Goal: Information Seeking & Learning: Learn about a topic

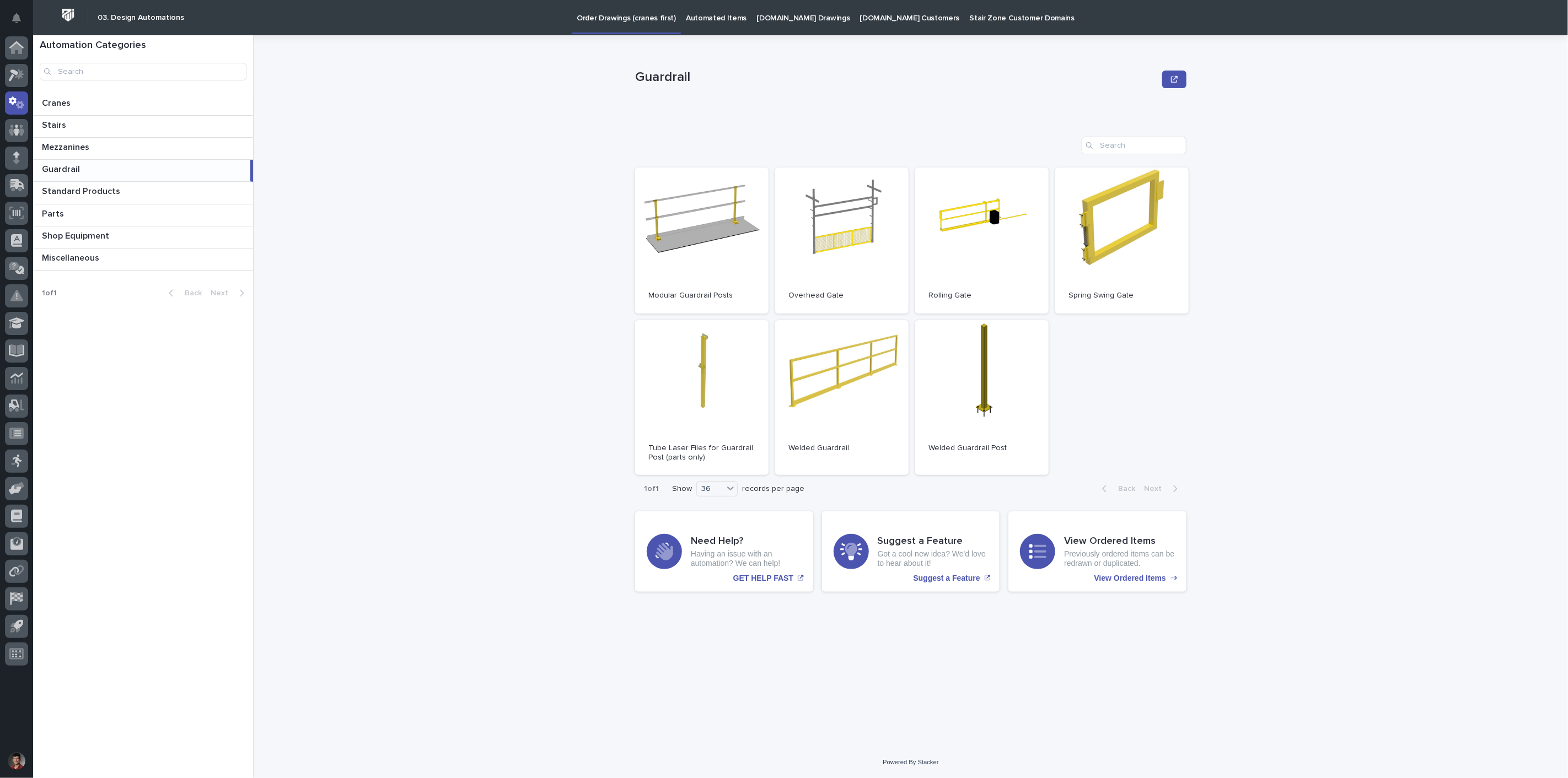
drag, startPoint x: 504, startPoint y: 97, endPoint x: 68, endPoint y: 23, distance: 442.2
click at [487, 98] on div "Guardrail Guardrail Sorry, there was an error saving your record. Please try ag…" at bounding box center [918, 407] width 1301 height 743
click at [21, 47] on icon at bounding box center [16, 48] width 11 height 11
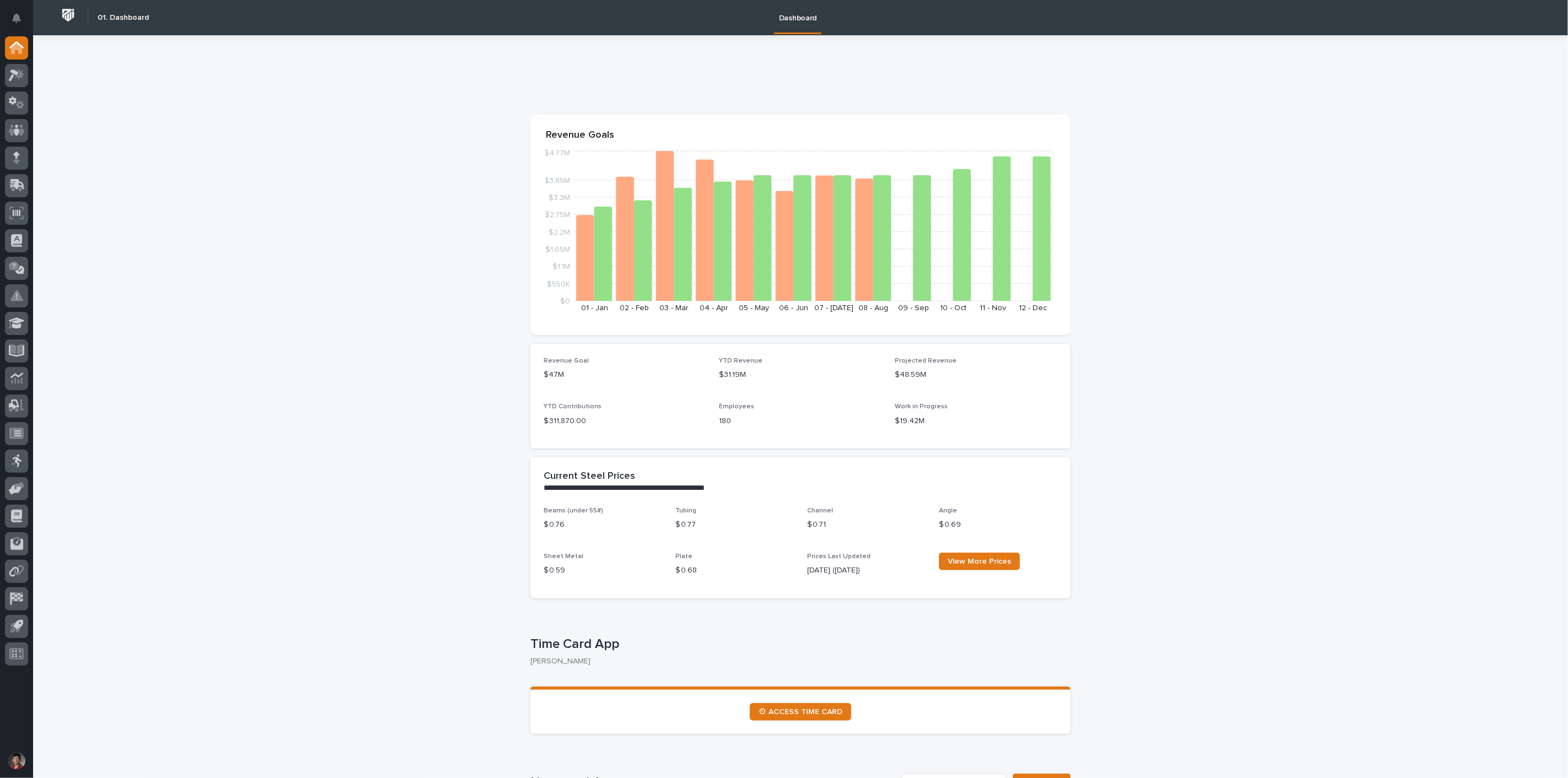
click at [12, 60] on div at bounding box center [17, 50] width 23 height 27
click at [14, 71] on icon at bounding box center [14, 75] width 10 height 12
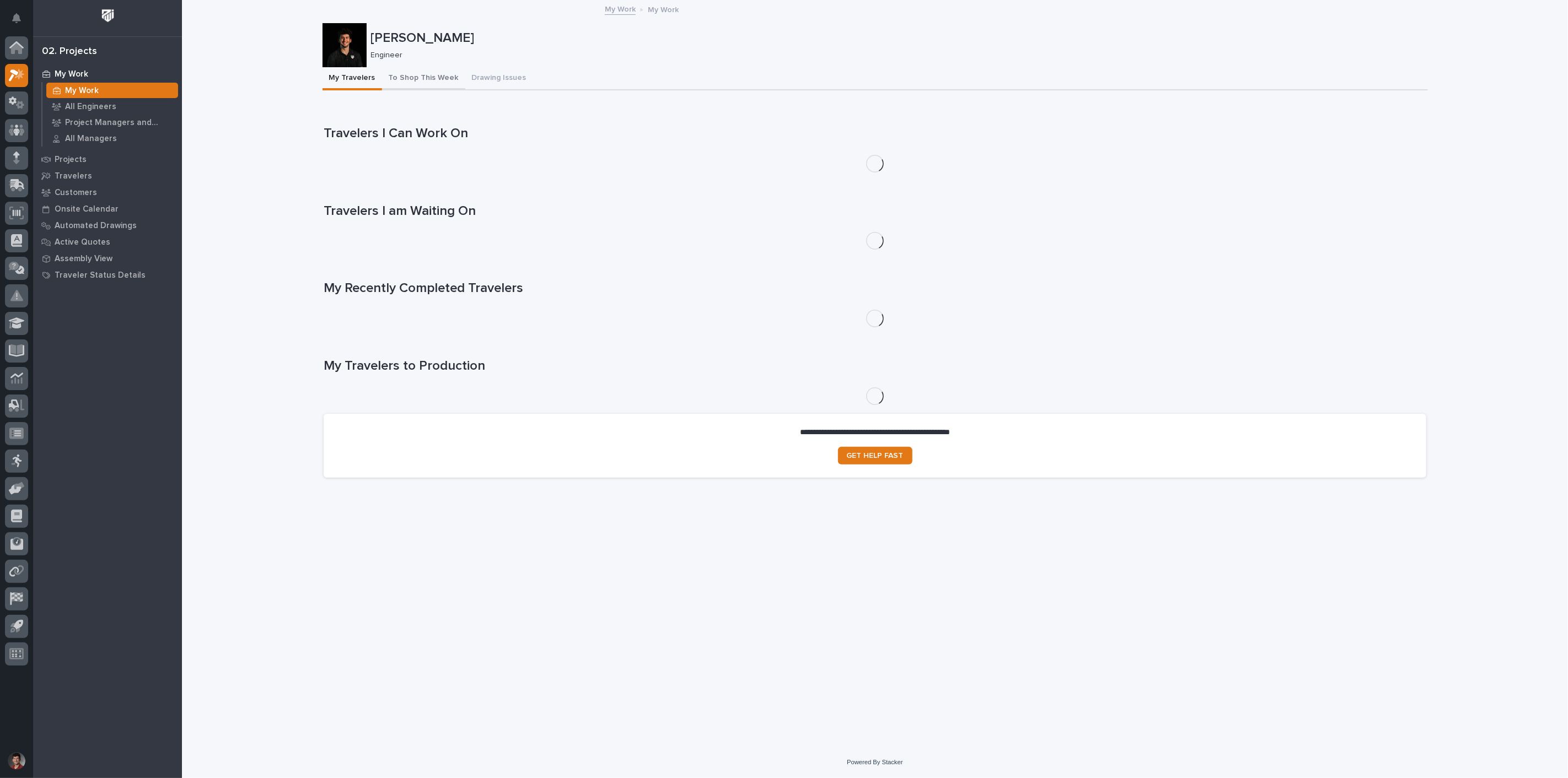
click at [446, 75] on button "To Shop This Week" at bounding box center [424, 79] width 83 height 23
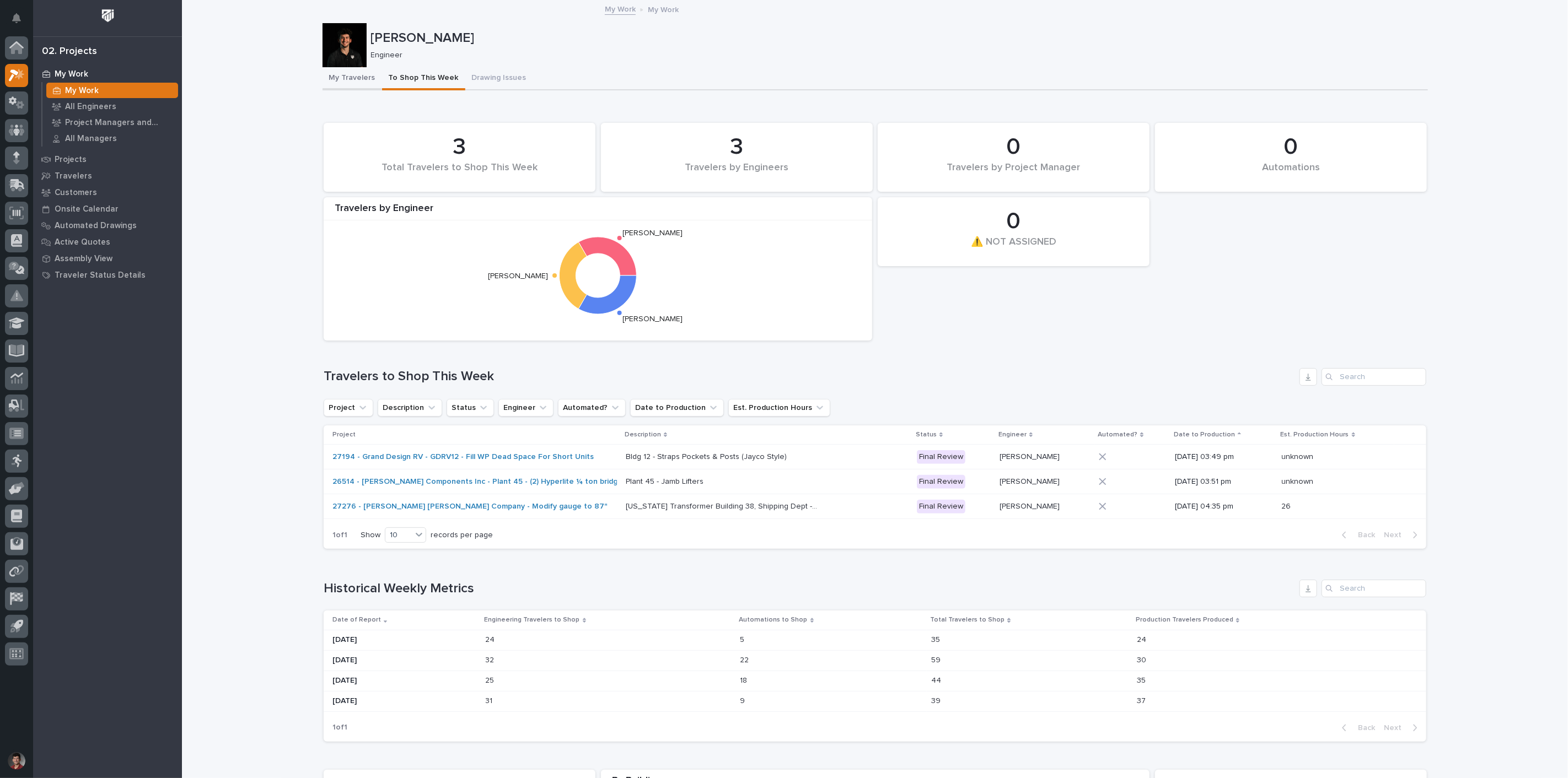
click at [354, 68] on button "My Travelers" at bounding box center [352, 79] width 60 height 23
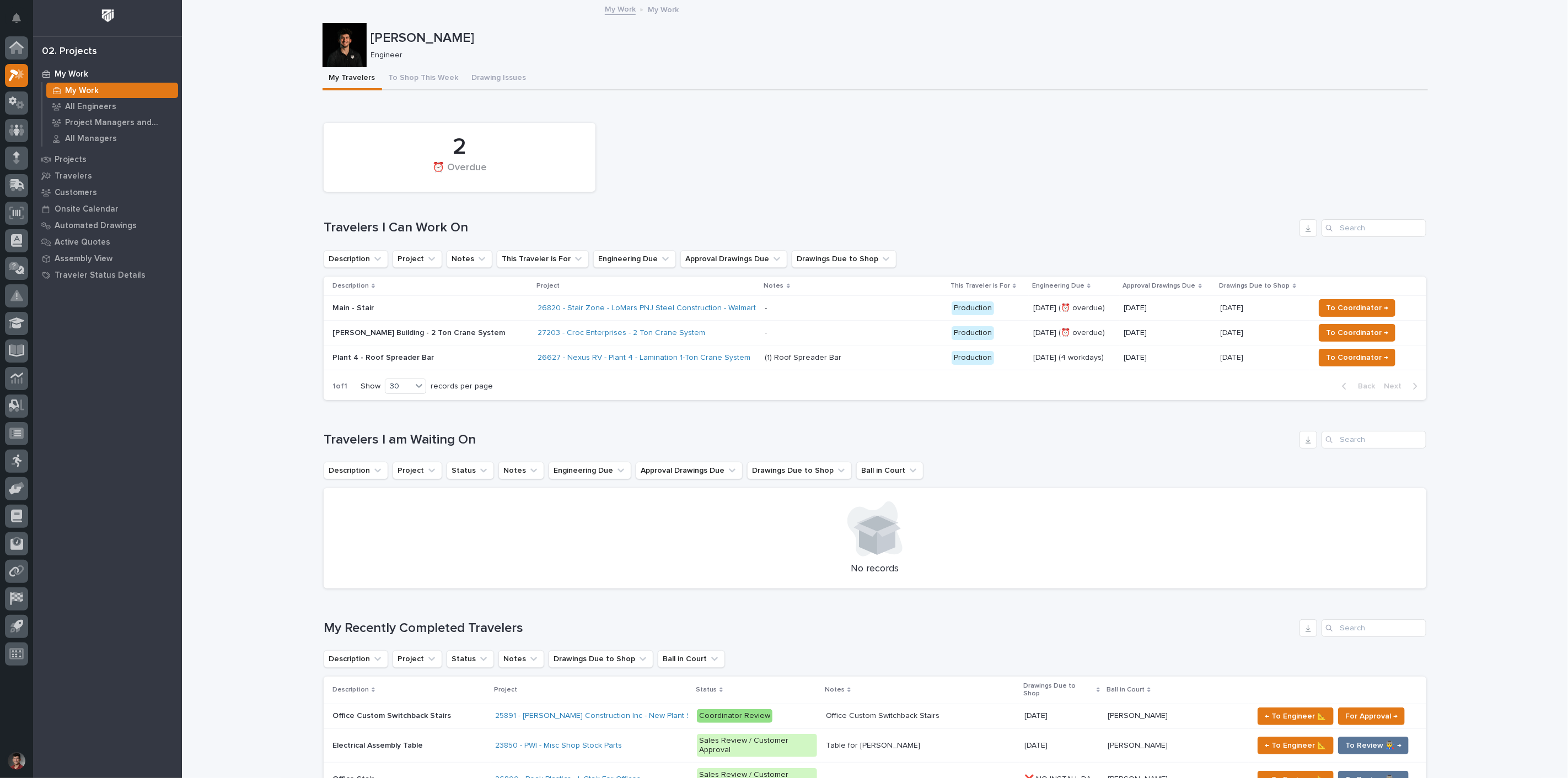
click at [461, 337] on div "[PERSON_NAME] Building - 2 Ton Crane System" at bounding box center [431, 333] width 196 height 18
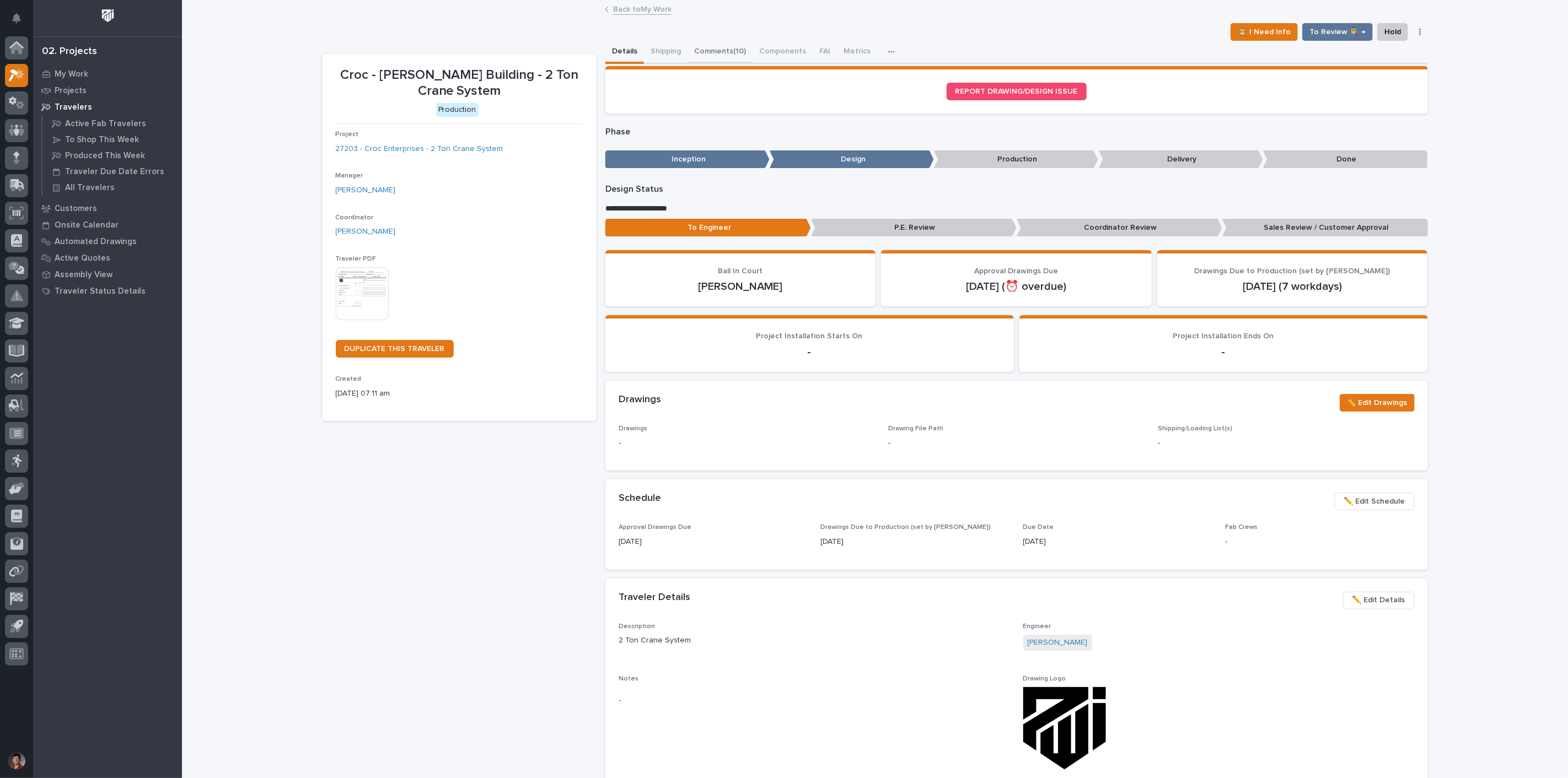
click at [706, 53] on button "Comments (10)" at bounding box center [720, 53] width 65 height 23
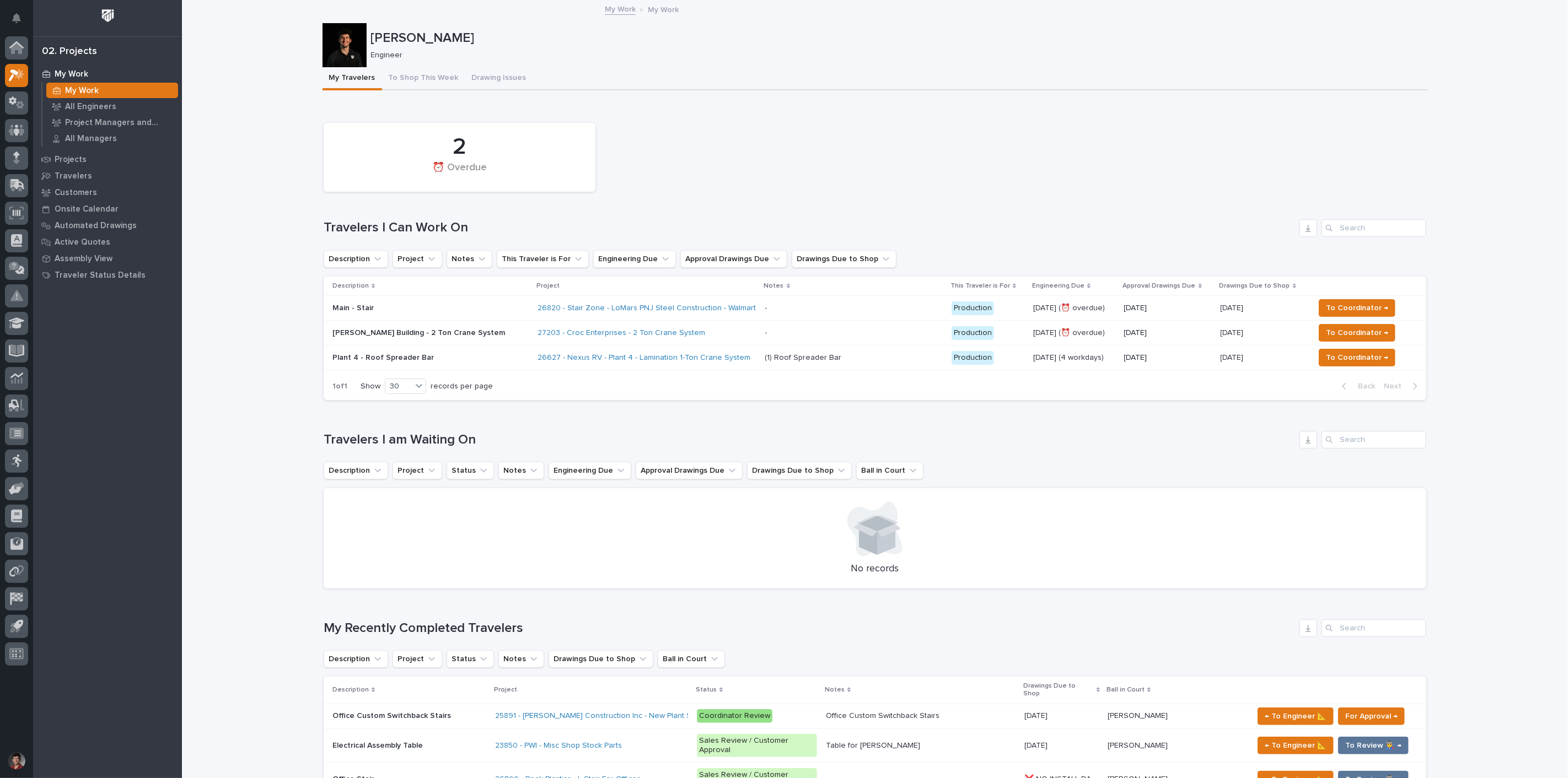
click at [453, 305] on p "Main - Stair" at bounding box center [429, 308] width 193 height 9
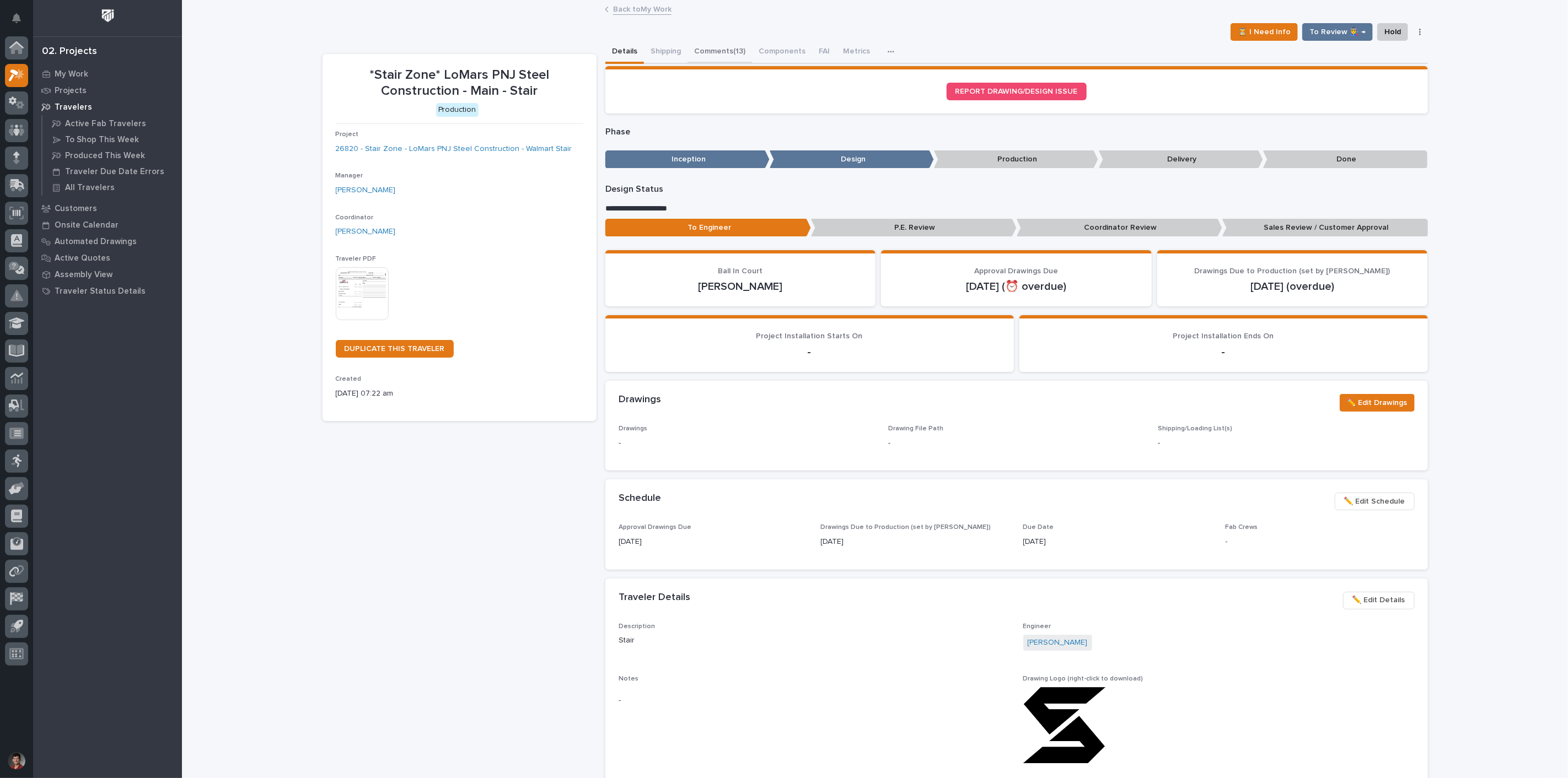
click at [719, 45] on button "Comments (13)" at bounding box center [719, 53] width 64 height 23
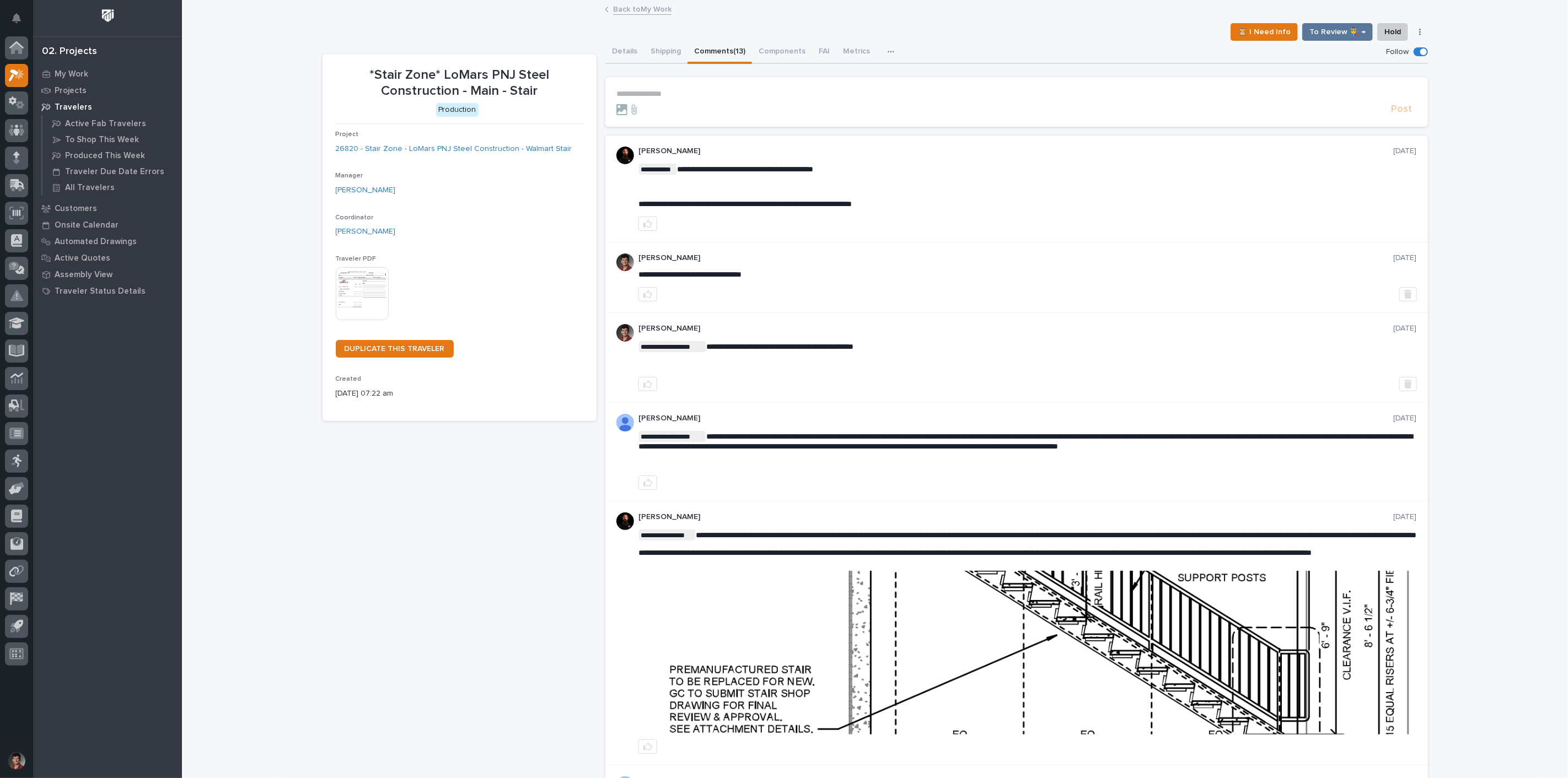
click at [641, 5] on link "Back to My Work" at bounding box center [642, 8] width 58 height 13
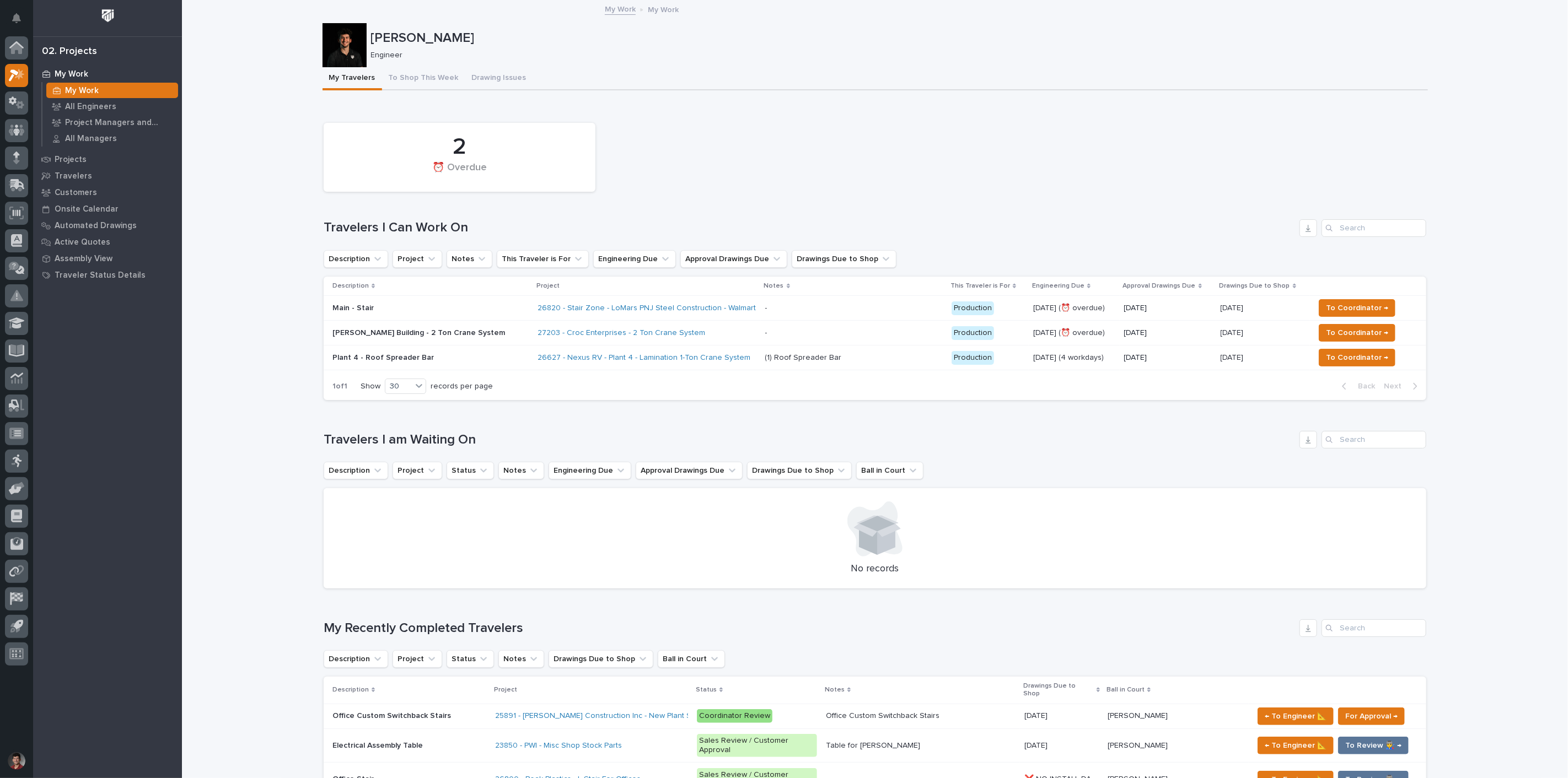
click at [823, 311] on p at bounding box center [854, 308] width 177 height 9
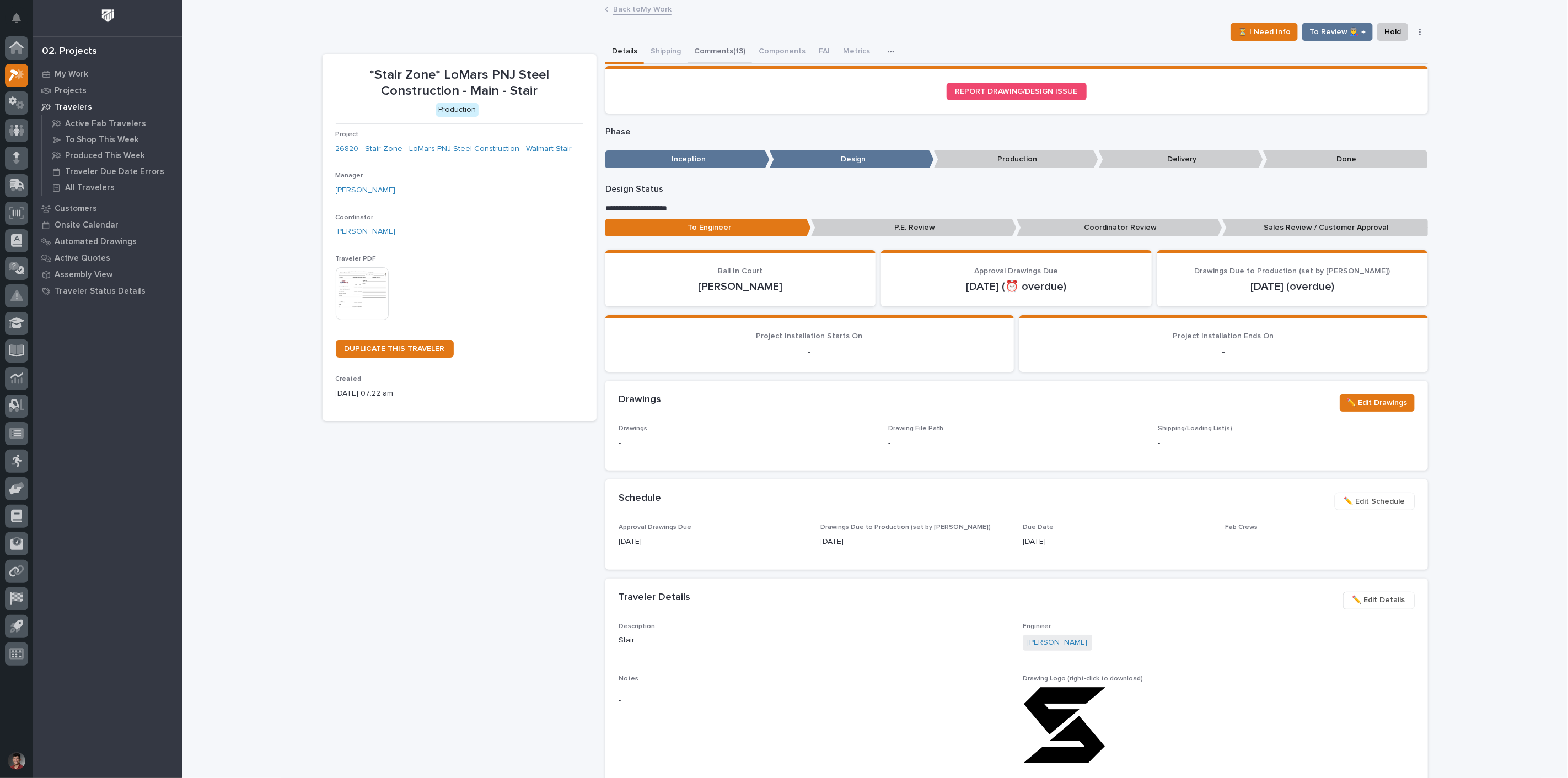
click at [704, 47] on button "Comments (13)" at bounding box center [719, 53] width 64 height 23
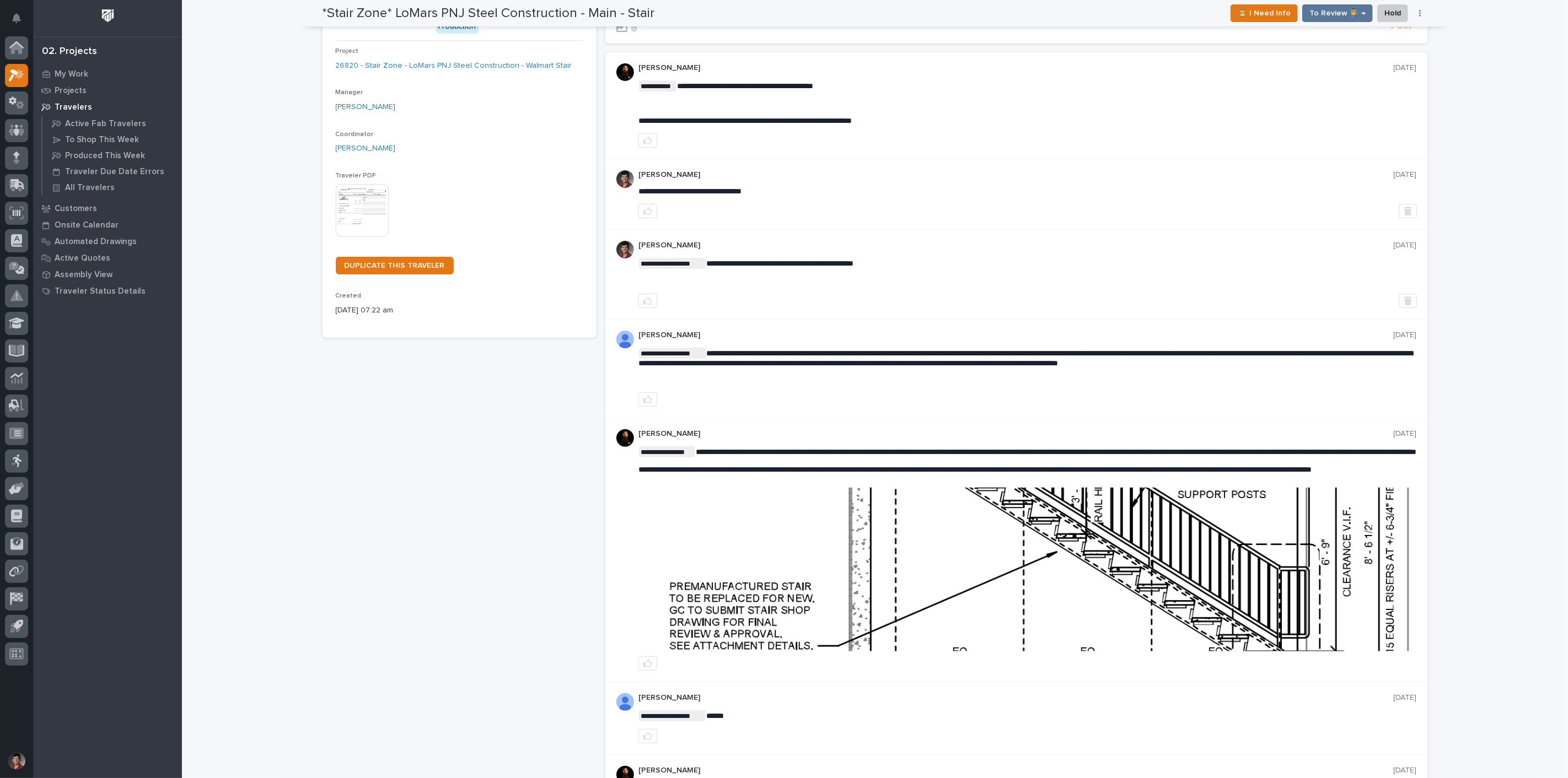
scroll to position [61, 0]
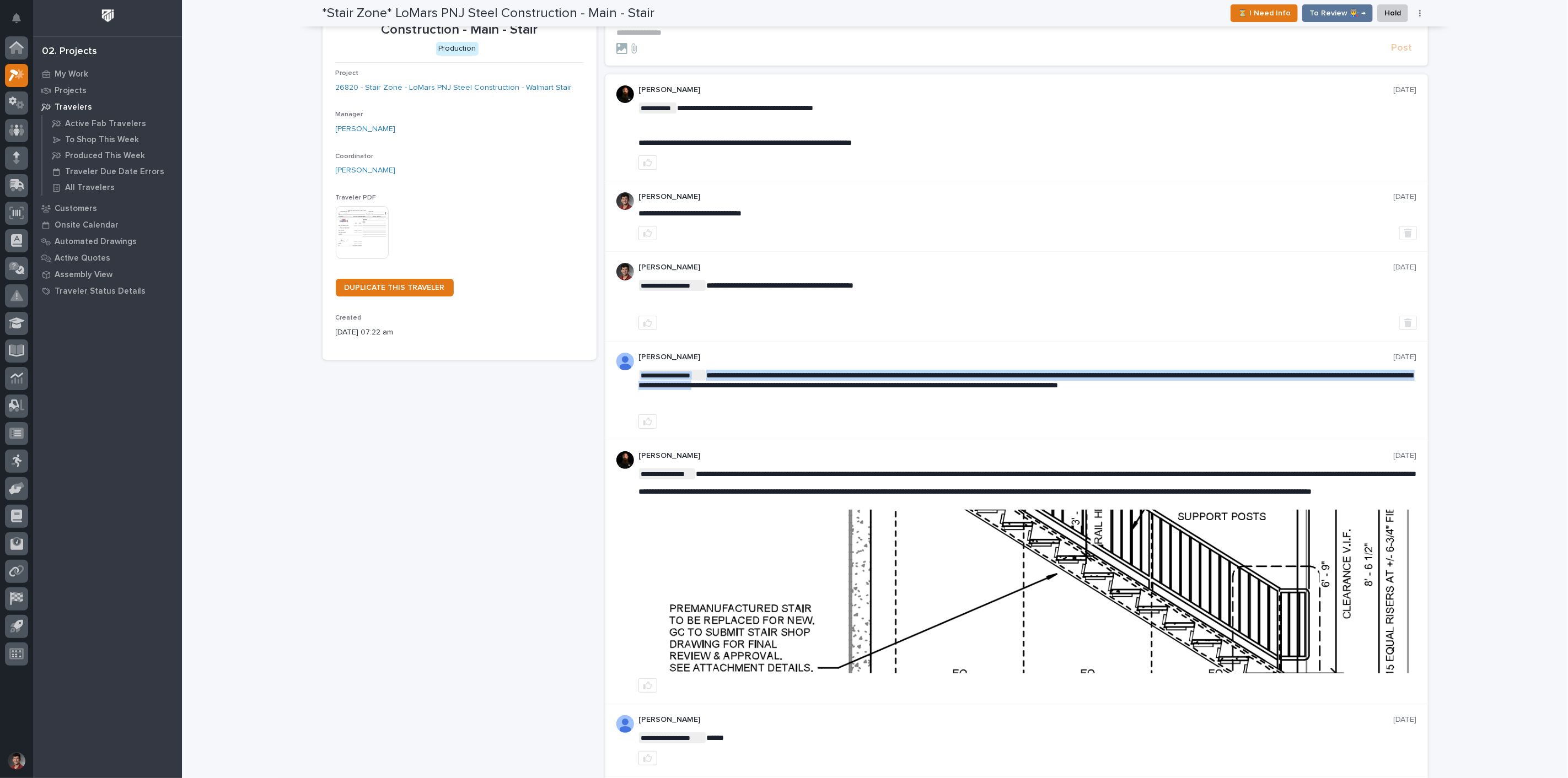
drag, startPoint x: 796, startPoint y: 384, endPoint x: 831, endPoint y: 383, distance: 35.0
click at [845, 388] on span "**********" at bounding box center [1025, 380] width 774 height 18
drag, startPoint x: 703, startPoint y: 377, endPoint x: 1189, endPoint y: 408, distance: 487.0
click at [1189, 408] on div "**********" at bounding box center [1028, 390] width 778 height 76
click at [1255, 402] on p "﻿" at bounding box center [1028, 403] width 778 height 9
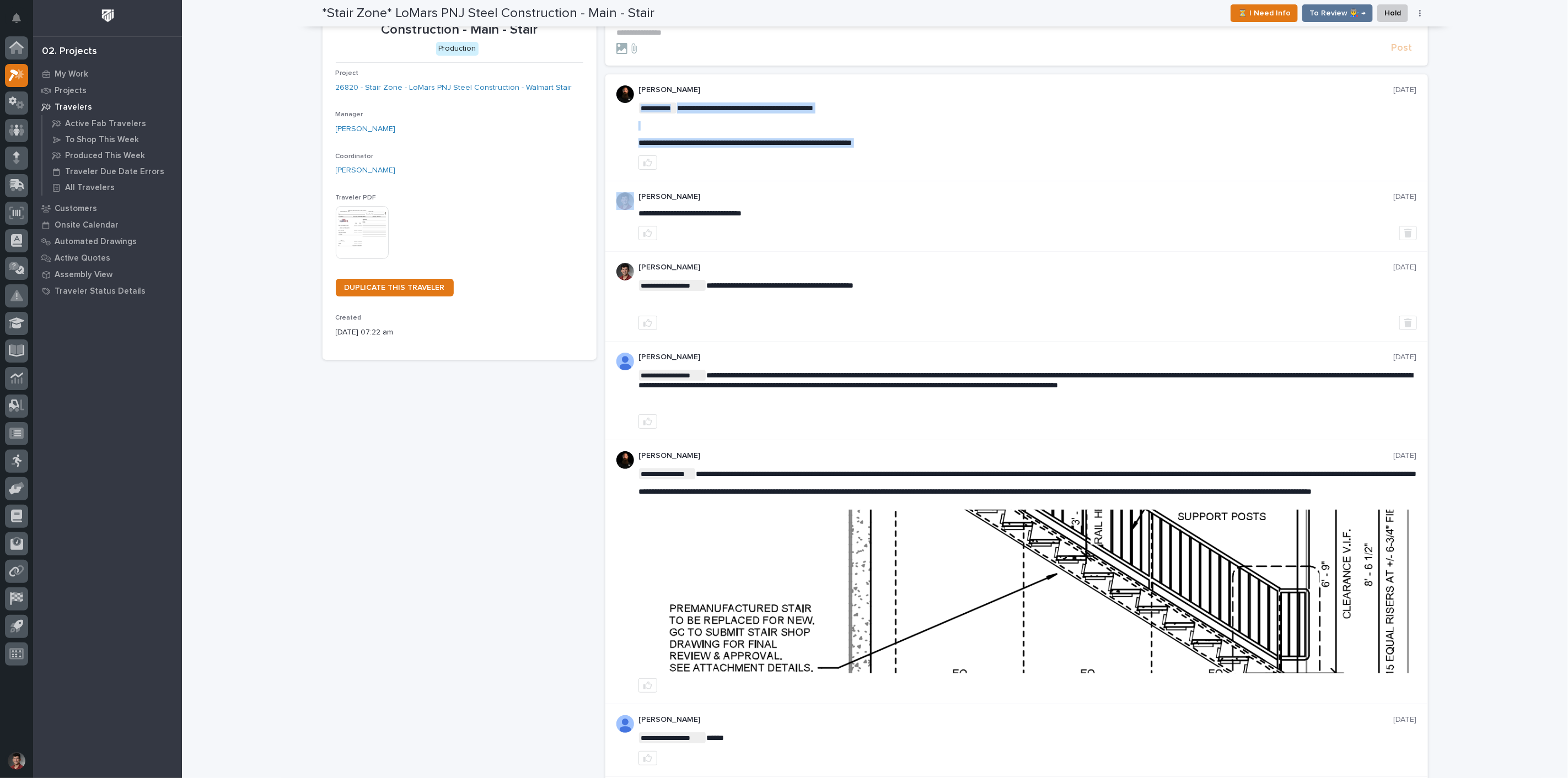
drag, startPoint x: 637, startPoint y: 142, endPoint x: 855, endPoint y: 152, distance: 218.2
click at [852, 144] on span "**********" at bounding box center [745, 143] width 213 height 8
drag, startPoint x: 697, startPoint y: 140, endPoint x: 825, endPoint y: 145, distance: 128.1
click at [825, 145] on div "**********" at bounding box center [1017, 128] width 823 height 107
click at [852, 144] on span "**********" at bounding box center [745, 143] width 213 height 8
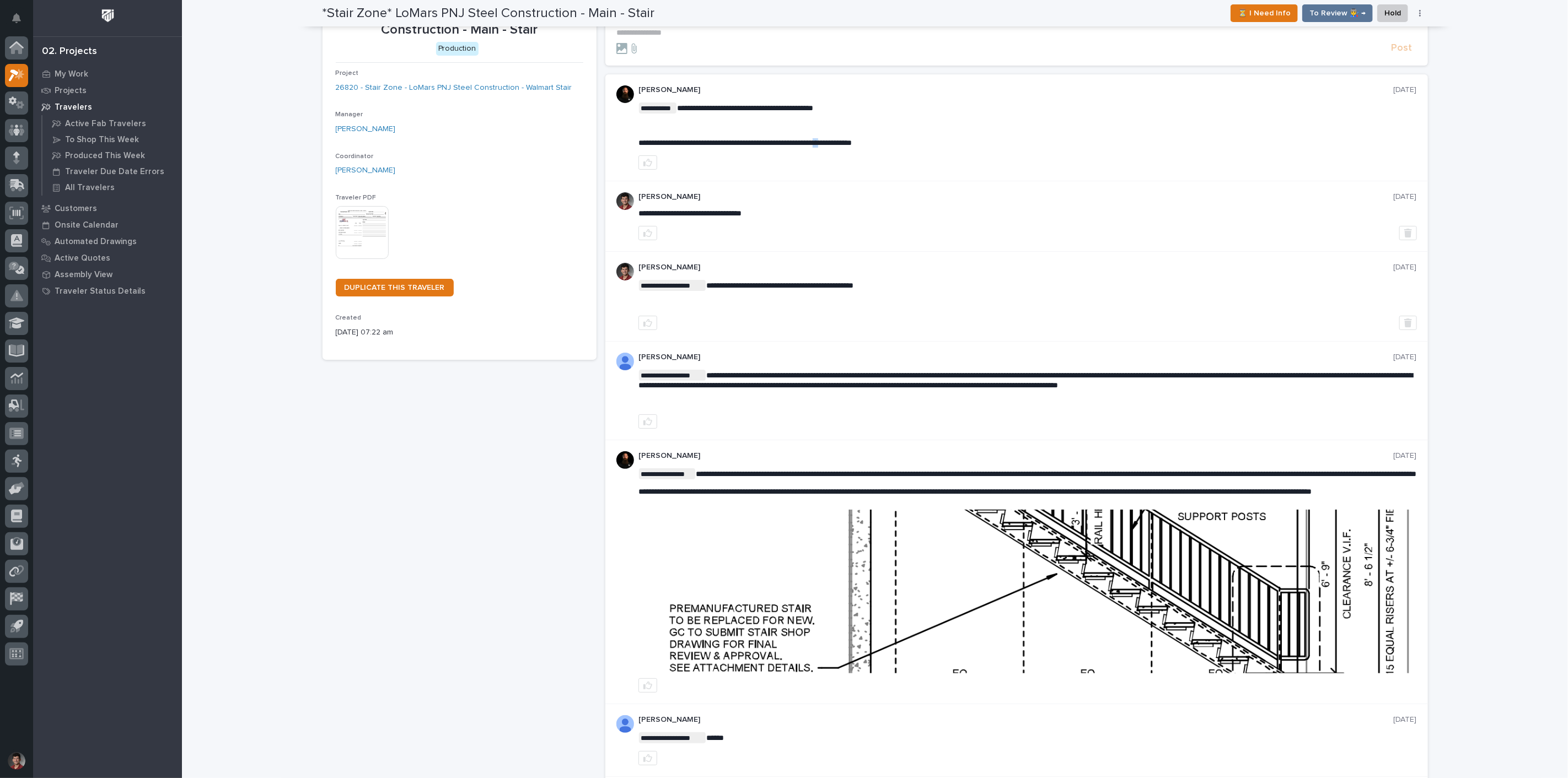
drag, startPoint x: 868, startPoint y: 140, endPoint x: 904, endPoint y: 140, distance: 36.0
click at [852, 140] on span "**********" at bounding box center [745, 143] width 213 height 8
click at [875, 194] on p "[PERSON_NAME]" at bounding box center [1016, 197] width 755 height 9
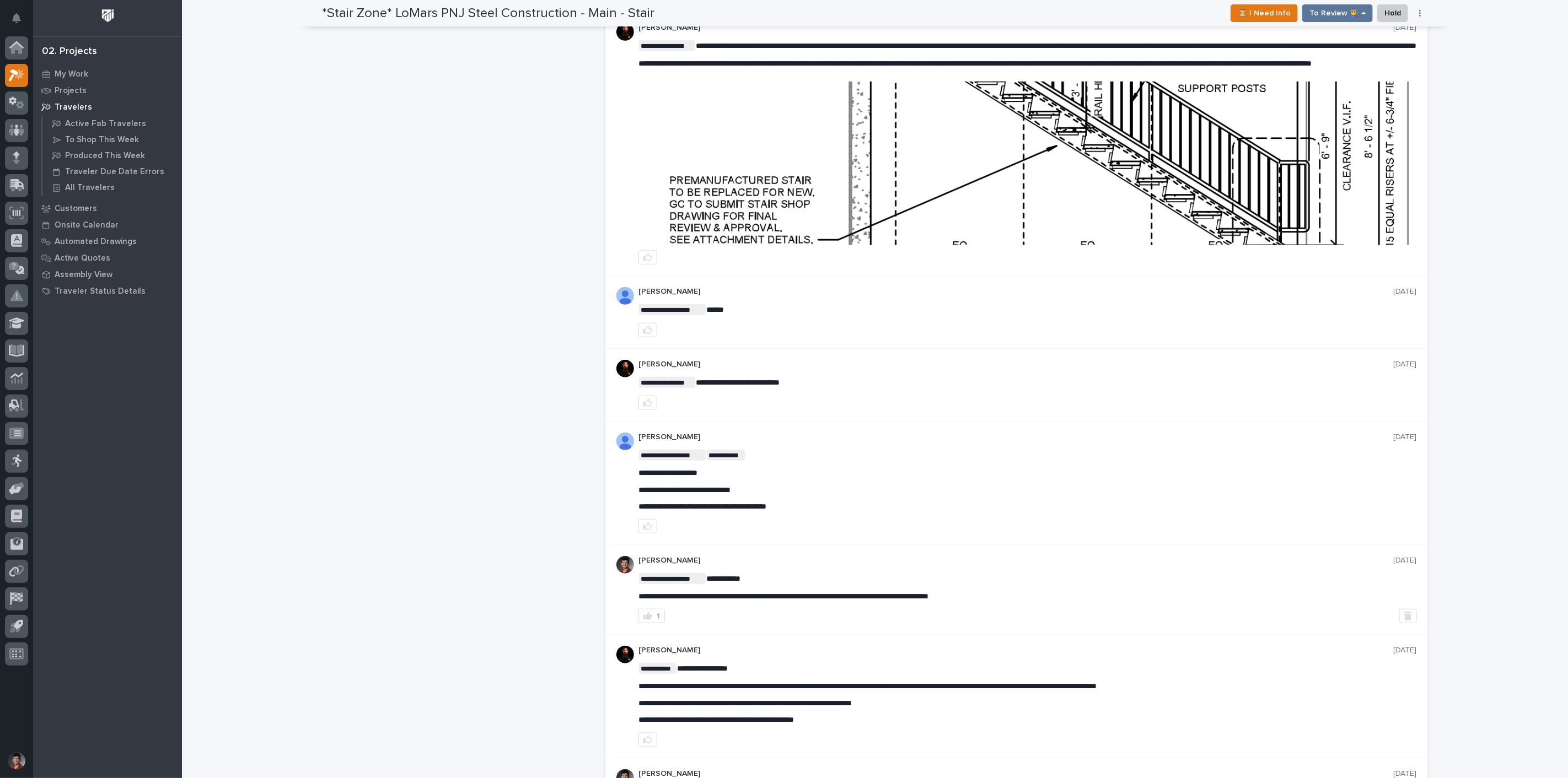
scroll to position [245, 0]
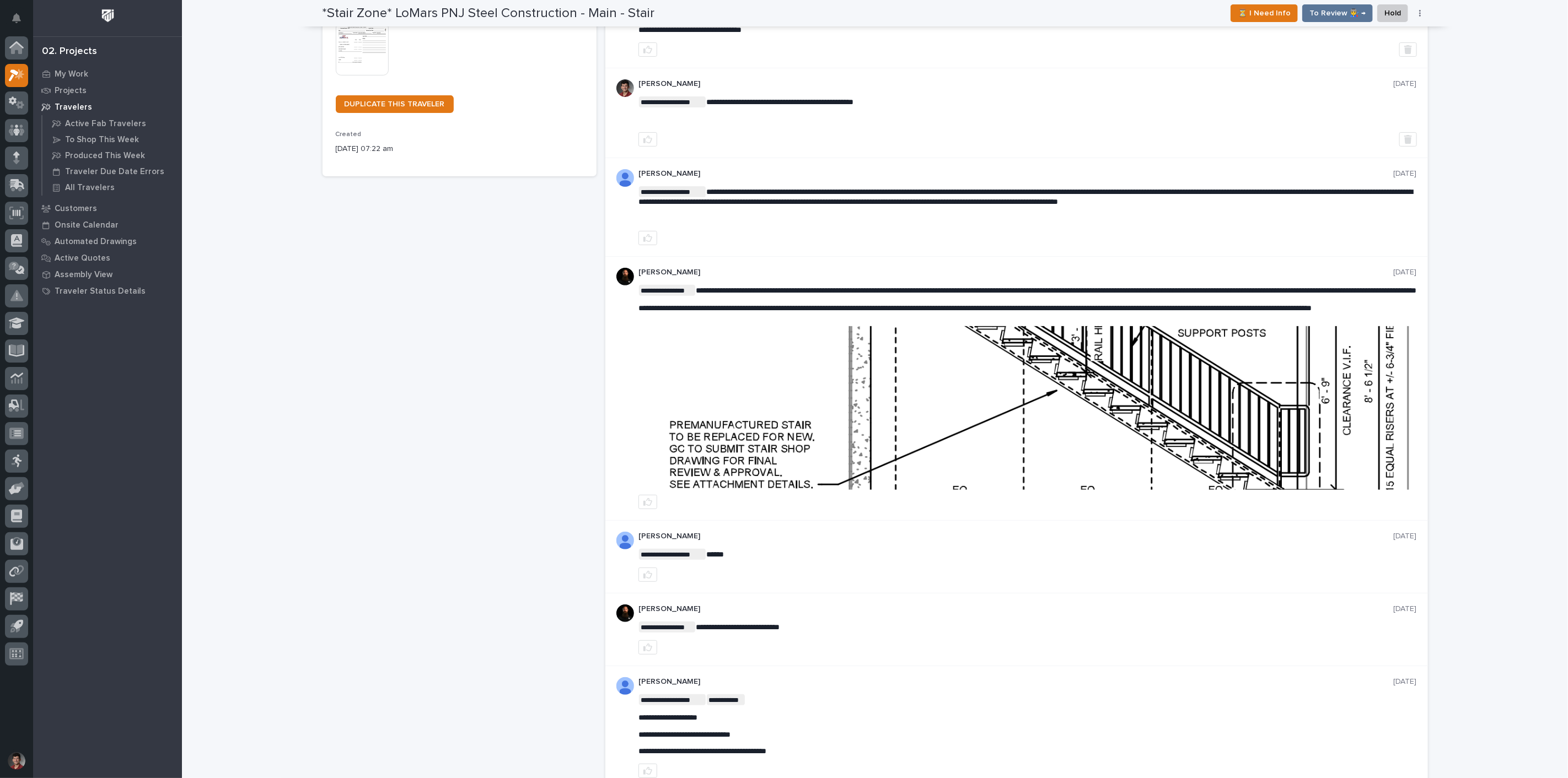
click at [923, 457] on img at bounding box center [1027, 408] width 777 height 164
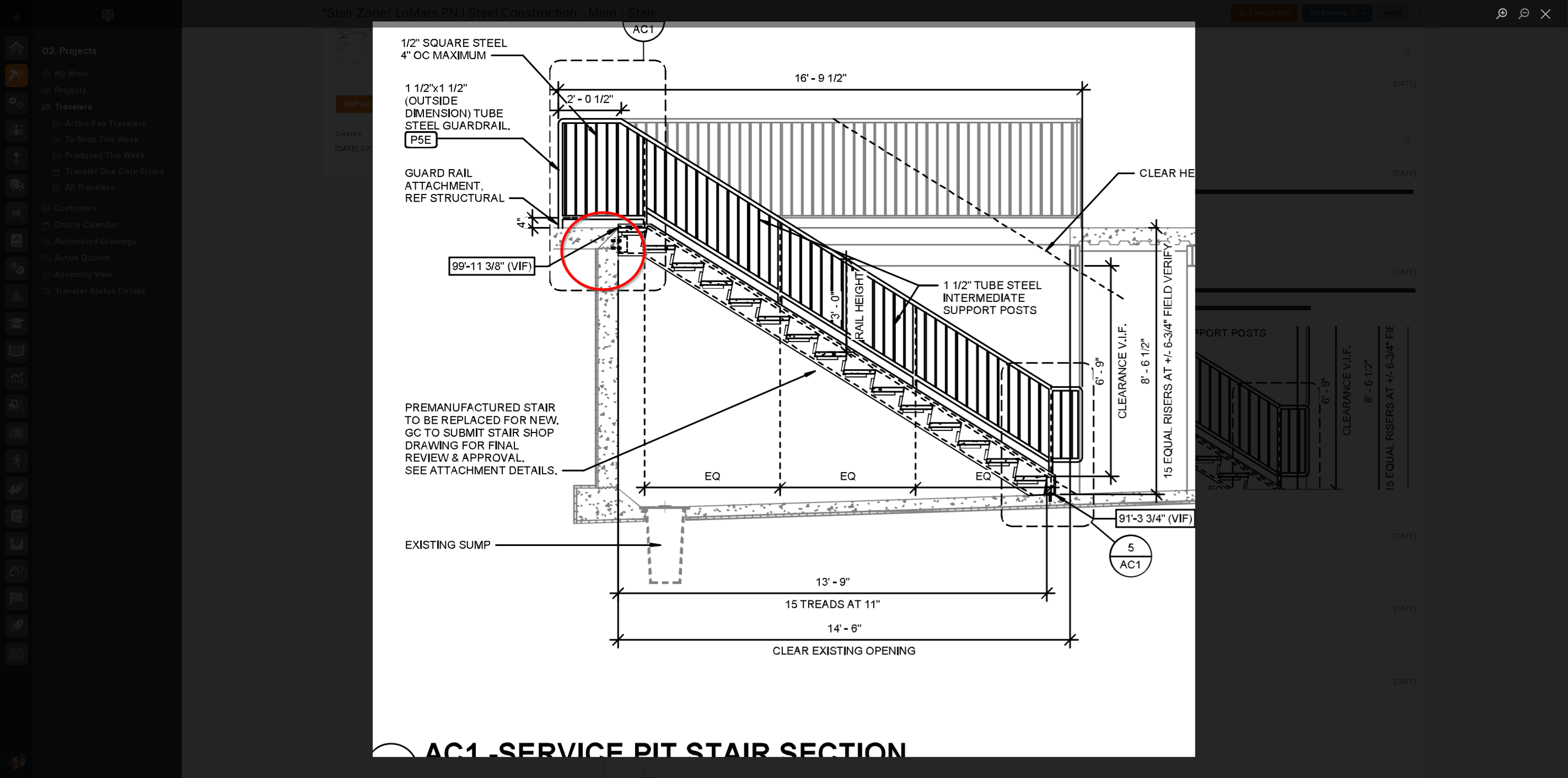
click at [1292, 284] on div "Lightbox" at bounding box center [784, 389] width 1568 height 778
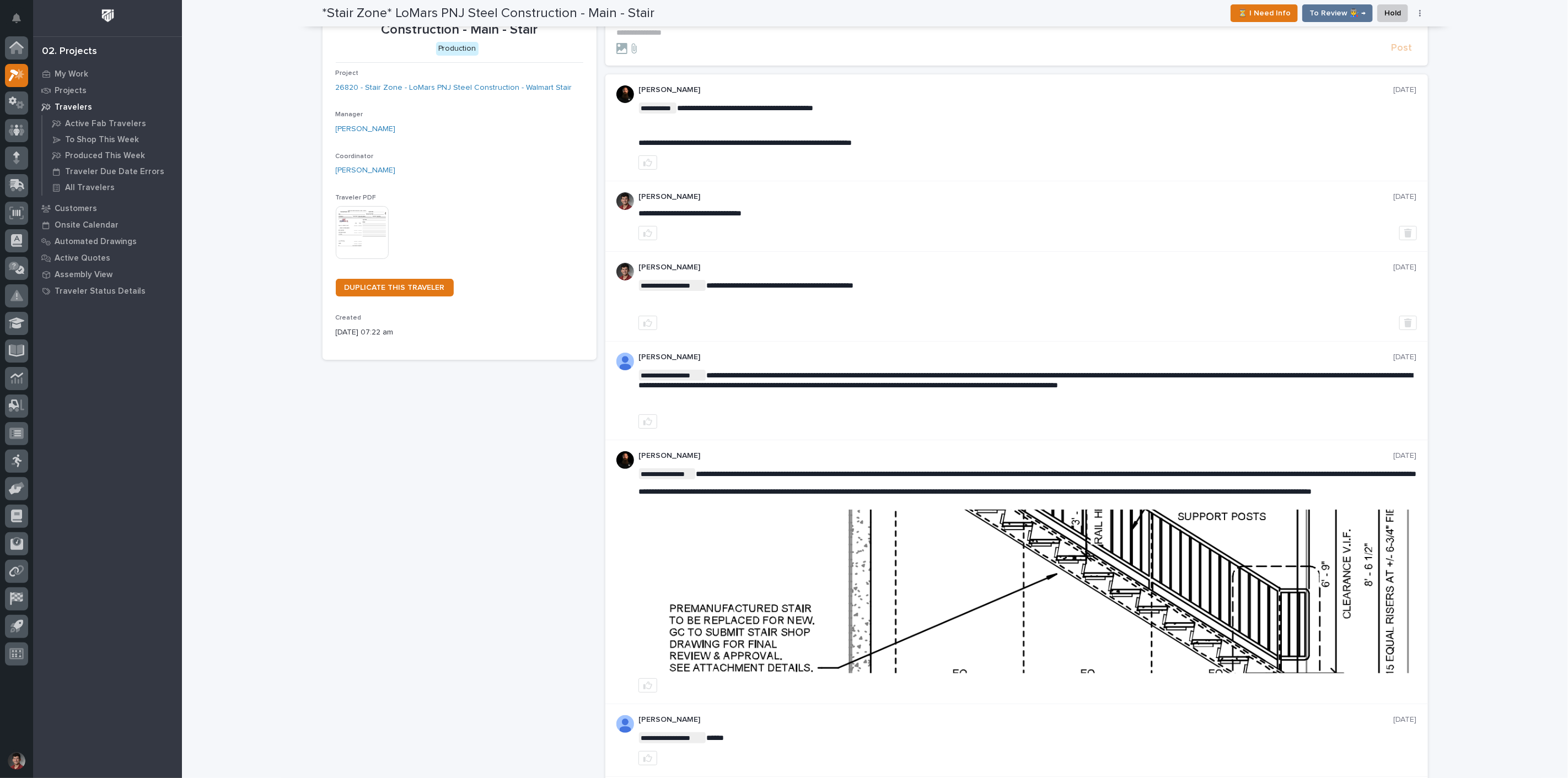
scroll to position [0, 0]
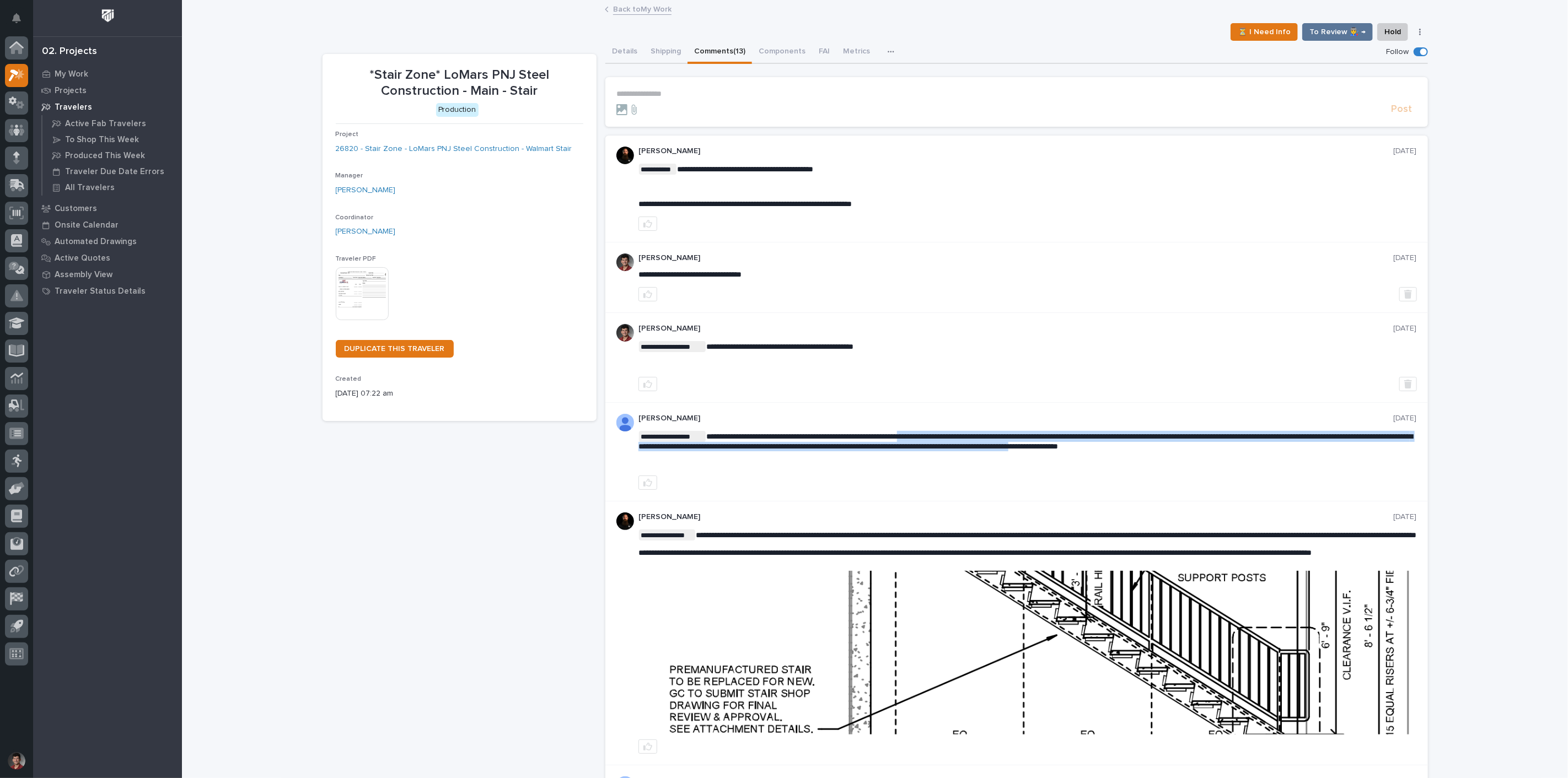
drag, startPoint x: 919, startPoint y: 433, endPoint x: 1199, endPoint y: 443, distance: 280.2
click at [1199, 443] on span "**********" at bounding box center [1025, 441] width 774 height 18
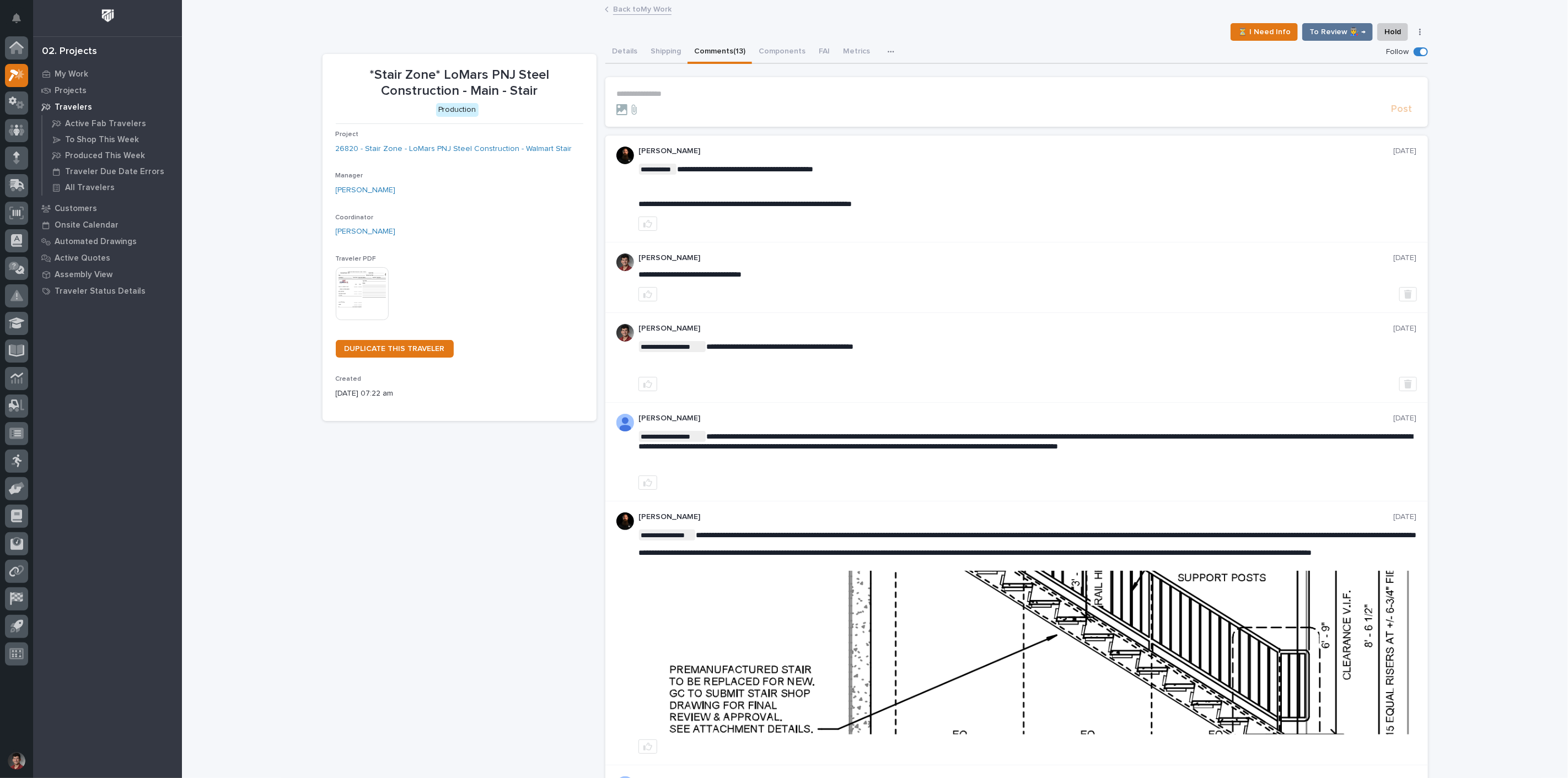
click at [1160, 480] on div at bounding box center [1028, 483] width 778 height 14
drag, startPoint x: -210, startPoint y: 379, endPoint x: -459, endPoint y: 360, distance: 249.7
